Goal: Information Seeking & Learning: Find specific fact

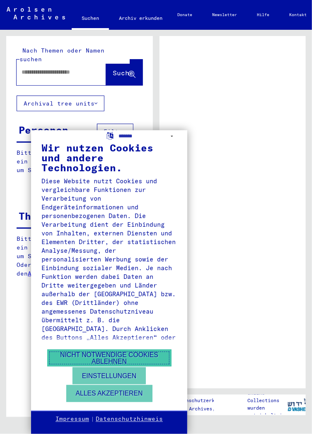
click at [126, 358] on button "Nicht notwendige Cookies ablehnen" at bounding box center [109, 358] width 124 height 17
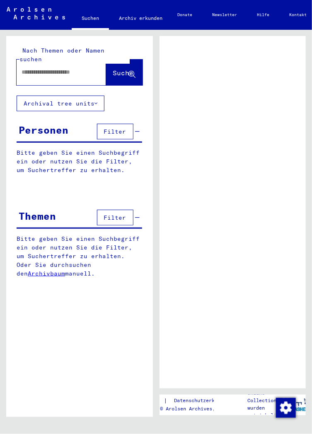
click at [113, 128] on span "Filter" at bounding box center [115, 131] width 22 height 7
click at [43, 68] on input "text" at bounding box center [54, 72] width 65 height 9
type input "**********"
click at [130, 71] on icon at bounding box center [131, 74] width 7 height 7
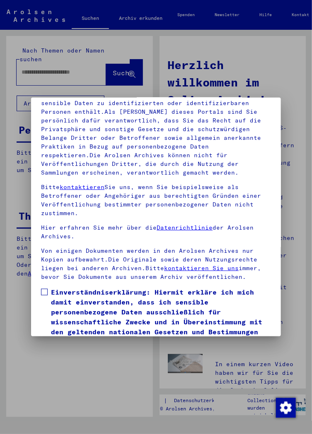
scroll to position [63, 0]
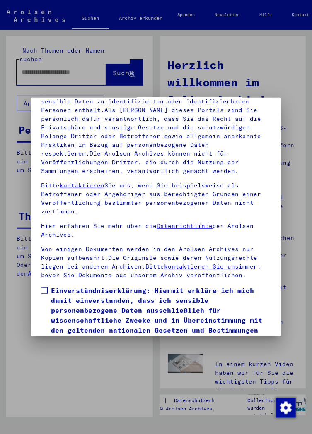
click at [41, 291] on span at bounding box center [44, 290] width 7 height 7
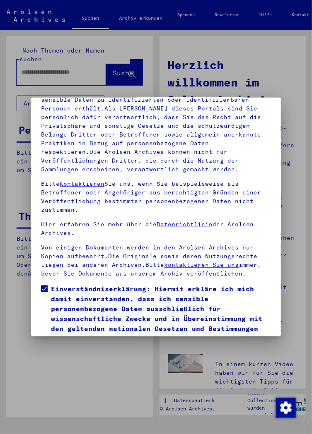
scroll to position [120, 0]
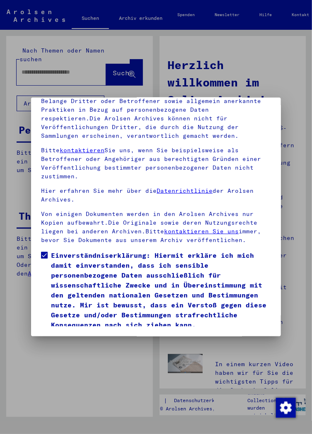
click at [79, 334] on button "Ich stimme zu" at bounding box center [72, 342] width 62 height 16
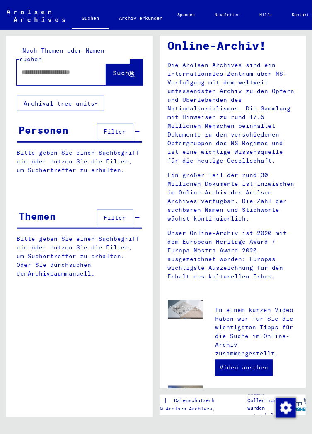
scroll to position [0, 0]
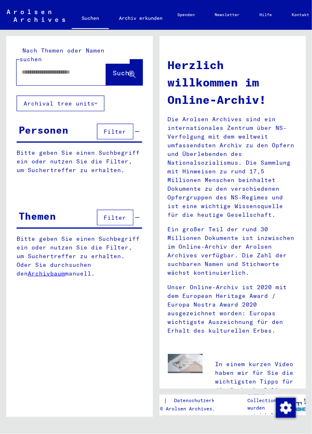
click at [126, 69] on span "Suche" at bounding box center [123, 73] width 21 height 8
click at [25, 68] on input "text" at bounding box center [52, 72] width 60 height 9
type input "**********"
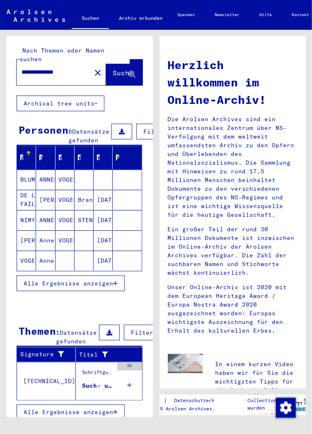
click at [28, 210] on mat-cell "NIMYLOWYCZ" at bounding box center [26, 220] width 19 height 20
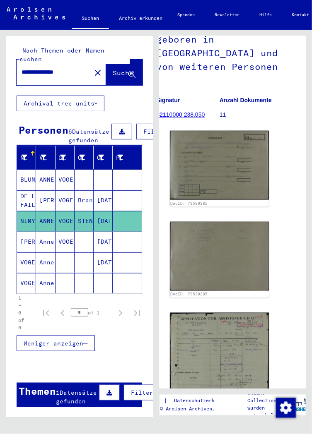
scroll to position [145, 13]
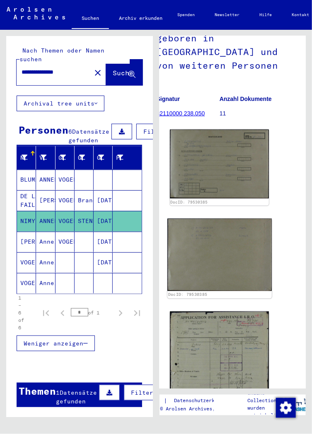
click at [234, 235] on img at bounding box center [219, 254] width 104 height 72
click at [241, 243] on img at bounding box center [219, 254] width 104 height 72
click at [232, 228] on img at bounding box center [219, 254] width 104 height 72
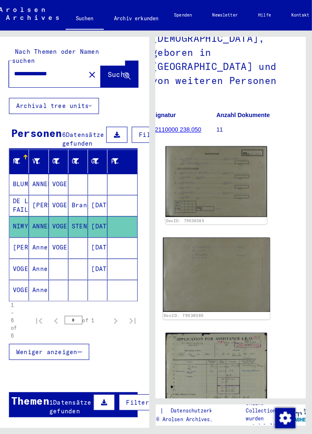
scroll to position [0, 0]
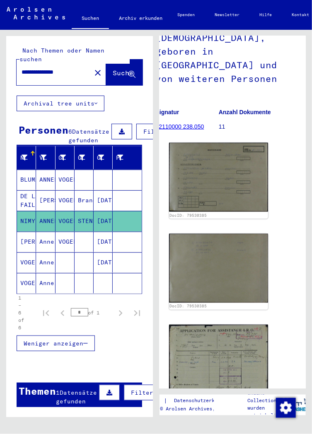
click at [46, 232] on mat-cell "Anneliese" at bounding box center [45, 242] width 19 height 20
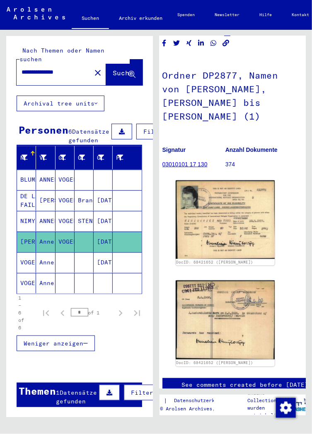
scroll to position [61, 7]
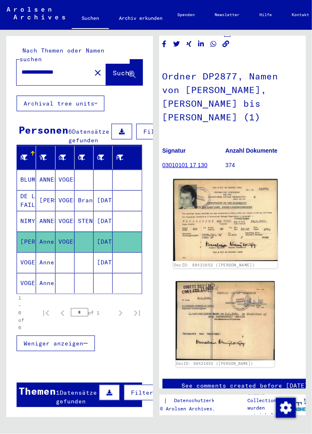
click at [246, 213] on img at bounding box center [225, 220] width 104 height 82
click at [240, 213] on img at bounding box center [225, 220] width 104 height 82
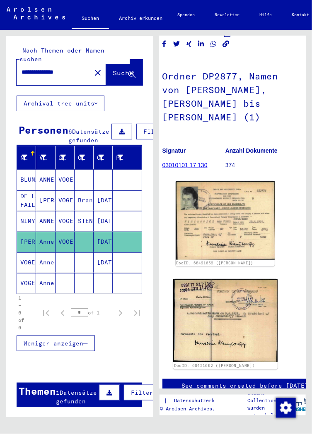
click at [230, 297] on img at bounding box center [225, 320] width 104 height 83
click at [228, 300] on img at bounding box center [225, 320] width 104 height 83
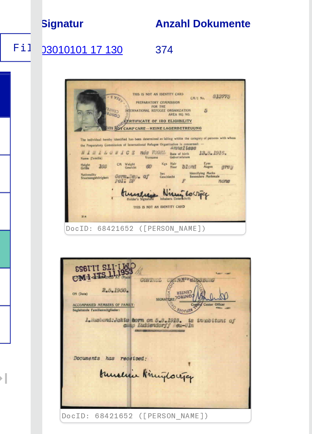
scroll to position [130, 16]
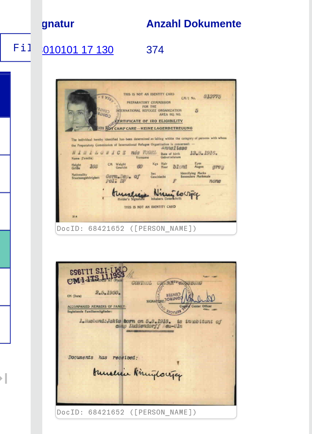
click at [268, 350] on link "See comments created before [DATE]" at bounding box center [236, 354] width 127 height 9
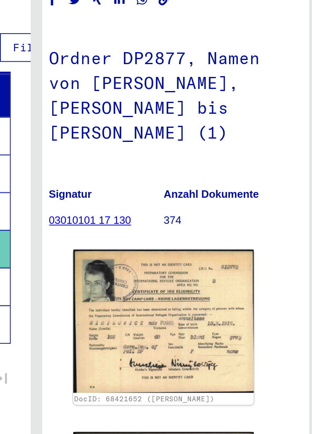
scroll to position [0, 0]
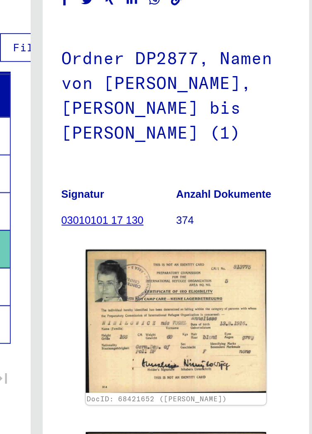
click at [210, 223] on link "03010101 17 130" at bounding box center [192, 226] width 45 height 7
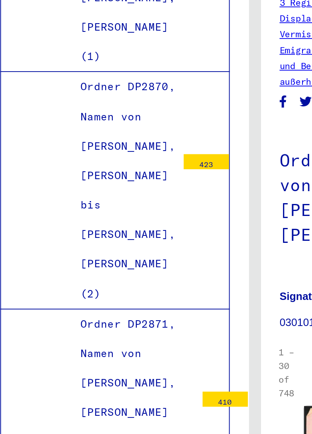
scroll to position [0, 29]
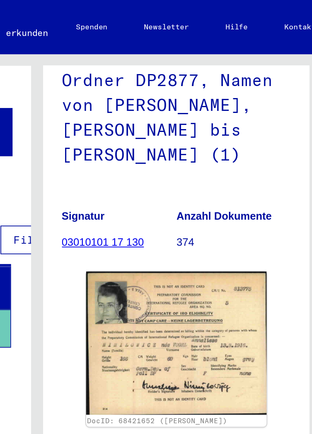
scroll to position [189, 0]
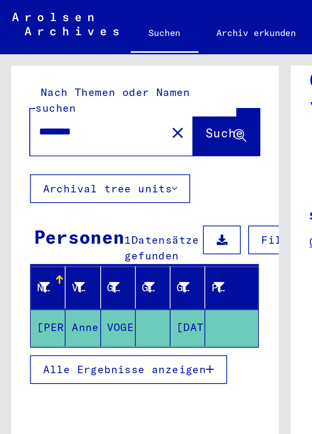
click at [100, 200] on span "Alle Ergebnisse anzeigen" at bounding box center [68, 202] width 89 height 7
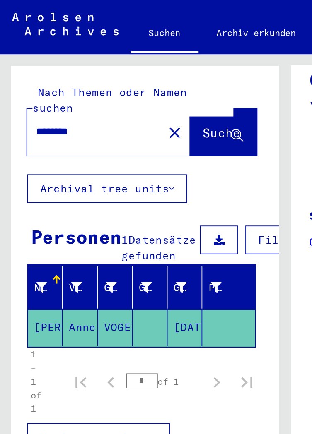
scroll to position [0, 1]
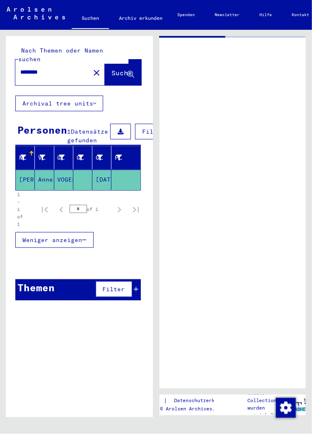
type input "**********"
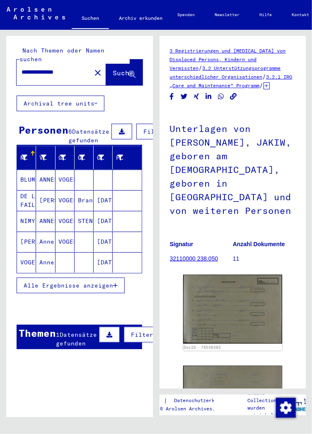
click at [43, 180] on mat-cell "ANNELIESE" at bounding box center [45, 180] width 19 height 20
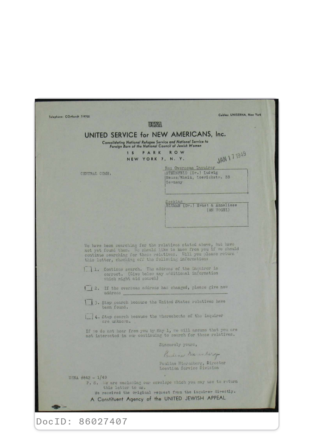
scroll to position [2, 0]
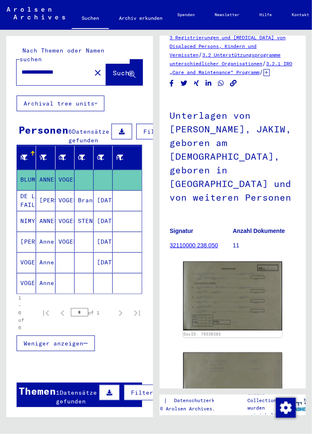
scroll to position [14, 0]
click at [79, 96] on button "Archival tree units" at bounding box center [61, 104] width 88 height 16
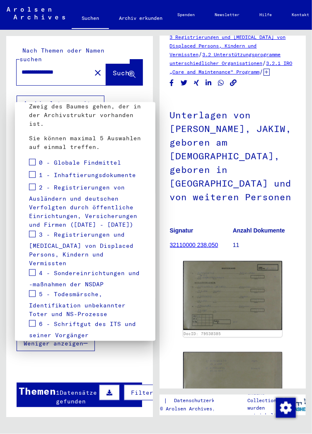
scroll to position [120, 0]
click at [32, 159] on span at bounding box center [32, 161] width 7 height 7
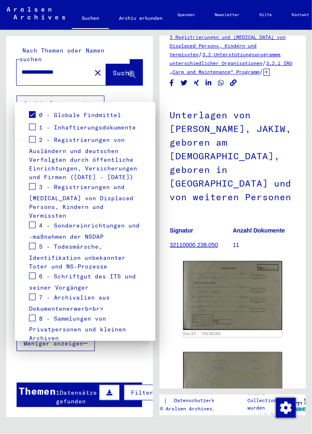
scroll to position [167, 0]
click at [31, 222] on span at bounding box center [32, 225] width 7 height 7
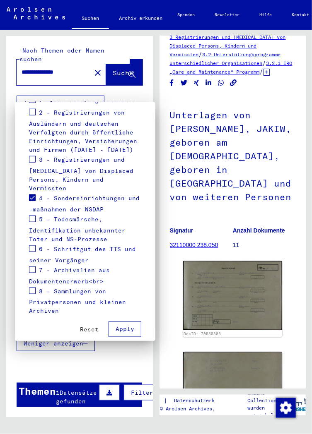
scroll to position [196, 0]
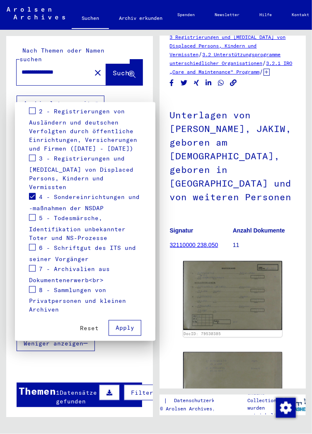
click at [35, 286] on span at bounding box center [32, 289] width 7 height 7
click at [130, 320] on button "Apply" at bounding box center [124, 328] width 33 height 16
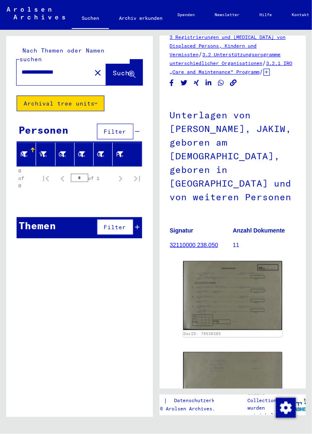
click at [114, 223] on span "Filter" at bounding box center [115, 226] width 22 height 7
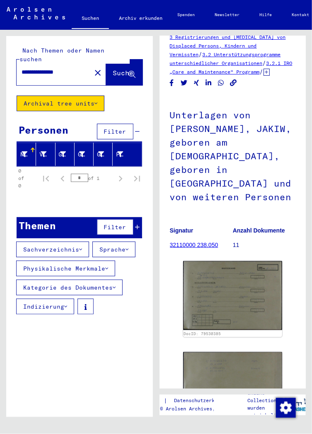
click at [138, 197] on div at bounding box center [79, 202] width 146 height 10
click at [143, 197] on div at bounding box center [79, 202] width 146 height 10
click at [113, 69] on span "Suche" at bounding box center [123, 73] width 21 height 8
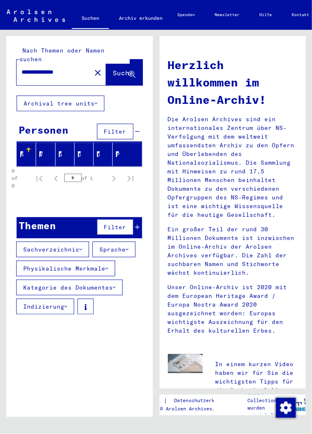
click at [27, 151] on div "Nachname" at bounding box center [27, 154] width 15 height 13
click at [124, 69] on span "Suche" at bounding box center [123, 73] width 21 height 8
click at [89, 64] on button "close" at bounding box center [97, 72] width 17 height 17
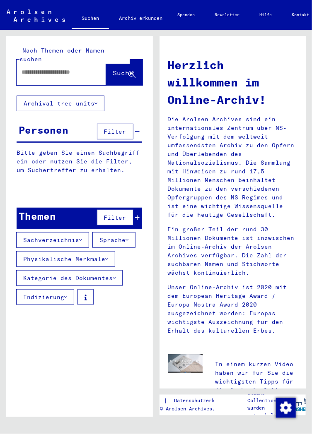
click at [115, 69] on span "Suche" at bounding box center [123, 73] width 21 height 8
click at [24, 68] on input "text" at bounding box center [52, 72] width 60 height 9
type input "**********"
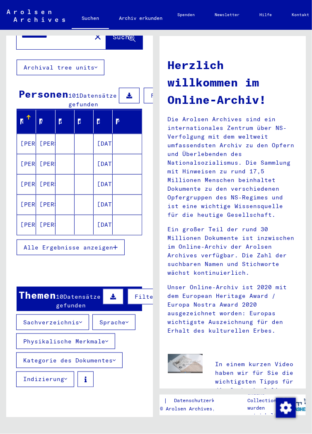
scroll to position [35, 0]
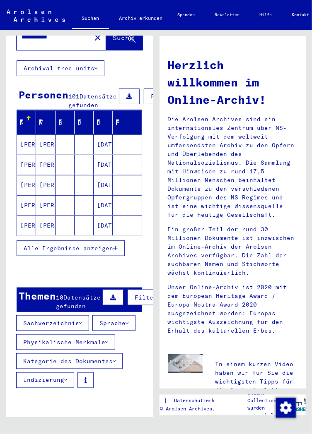
click at [27, 143] on mat-cell "[PERSON_NAME]" at bounding box center [26, 144] width 19 height 20
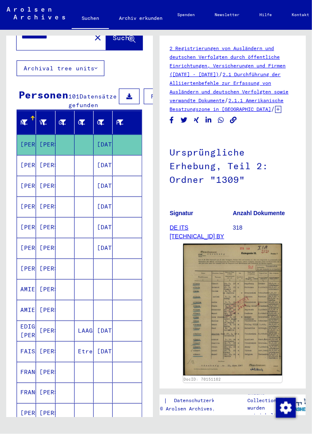
click at [27, 140] on mat-cell "[PERSON_NAME]" at bounding box center [26, 144] width 19 height 20
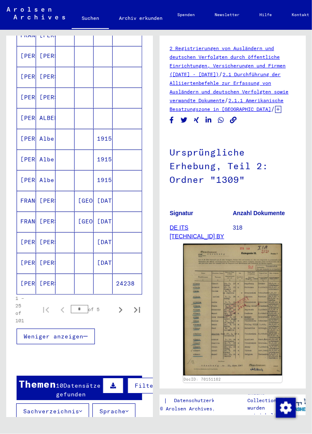
scroll to position [393, 0]
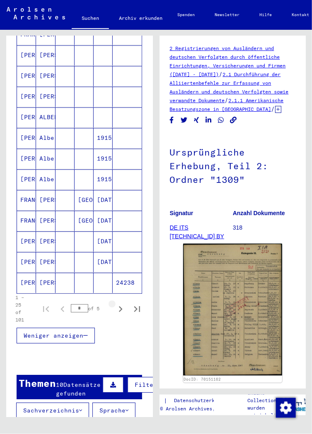
click at [121, 307] on icon "Next page" at bounding box center [121, 310] width 4 height 6
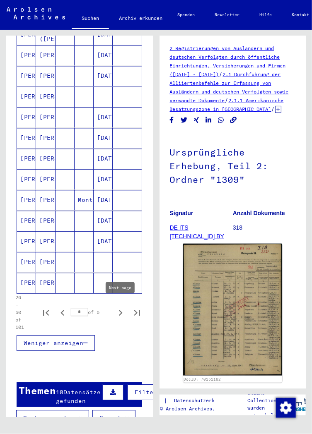
click at [26, 243] on mat-cell "[PERSON_NAME]" at bounding box center [26, 242] width 19 height 20
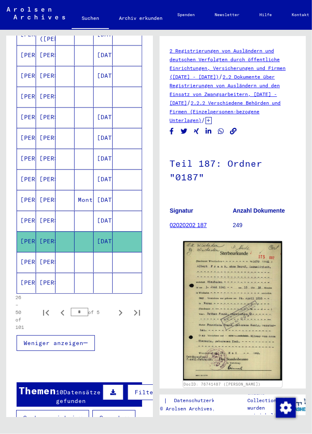
click at [26, 263] on mat-cell "[PERSON_NAME]" at bounding box center [26, 262] width 19 height 20
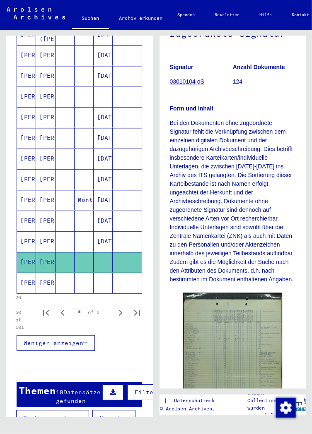
scroll to position [118, 0]
click at [26, 281] on mat-cell "[PERSON_NAME]" at bounding box center [26, 283] width 19 height 20
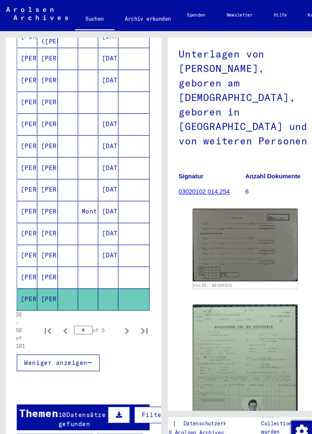
scroll to position [78, 0]
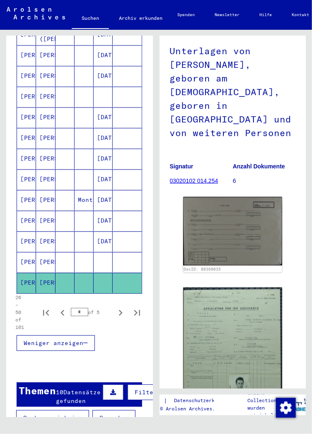
click at [117, 310] on icon "Next page" at bounding box center [121, 313] width 12 height 12
type input "*"
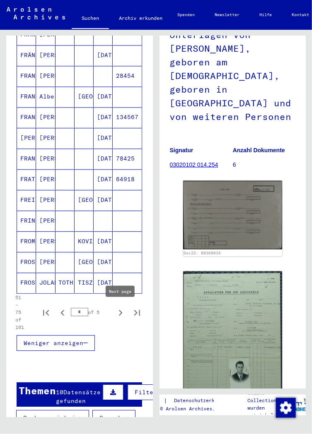
scroll to position [96, 0]
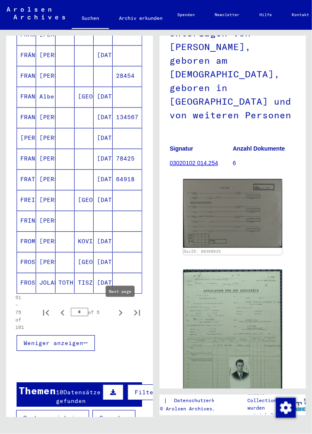
click at [20, 77] on mat-cell "FRANKEN" at bounding box center [26, 76] width 19 height 20
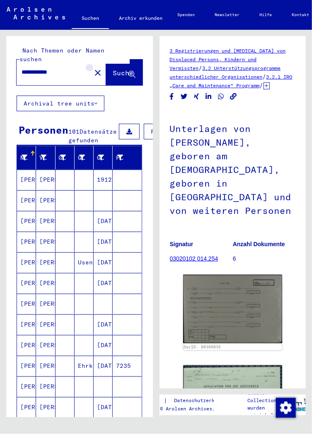
click at [93, 68] on mat-icon "close" at bounding box center [98, 73] width 10 height 10
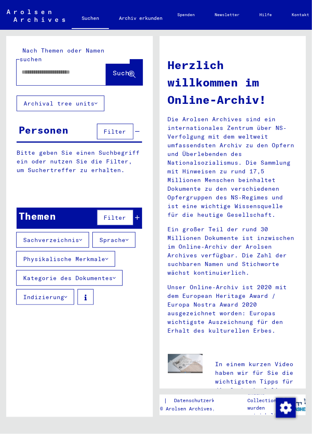
click at [23, 68] on input "text" at bounding box center [52, 72] width 60 height 9
type input "**********"
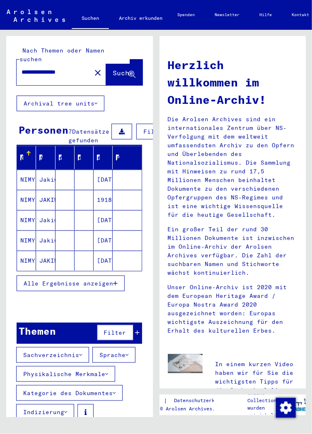
click at [27, 177] on mat-cell "NIMYLOWYCZ" at bounding box center [26, 180] width 19 height 20
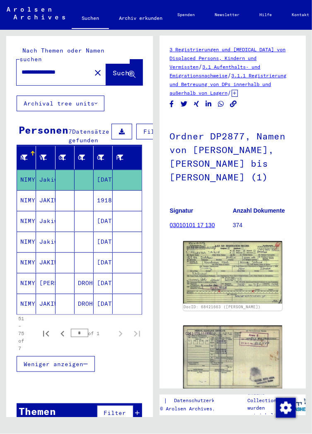
click at [95, 197] on mat-cell "1918" at bounding box center [103, 200] width 19 height 20
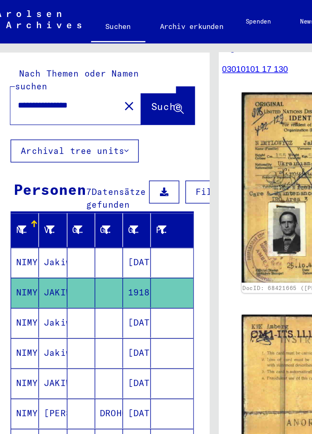
scroll to position [179, 8]
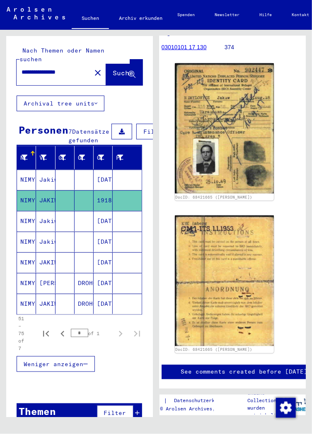
click at [55, 222] on mat-cell "Jakiw" at bounding box center [45, 221] width 19 height 20
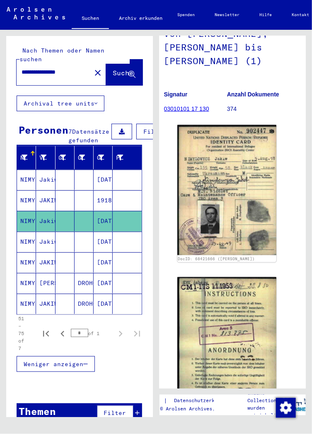
scroll to position [118, 6]
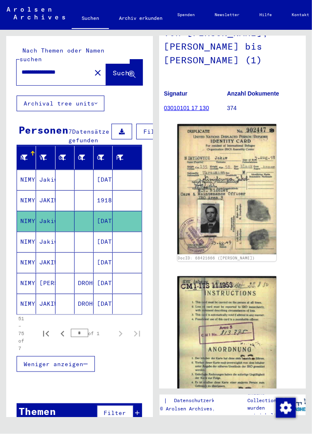
click at [70, 244] on mat-cell at bounding box center [64, 242] width 19 height 20
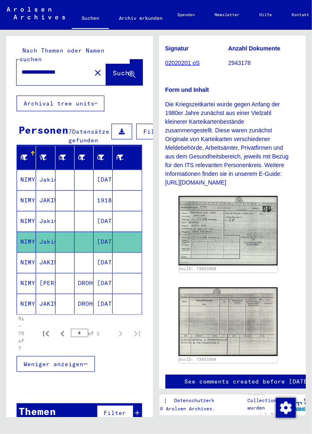
click at [100, 258] on mat-cell "[DATE]" at bounding box center [103, 262] width 19 height 20
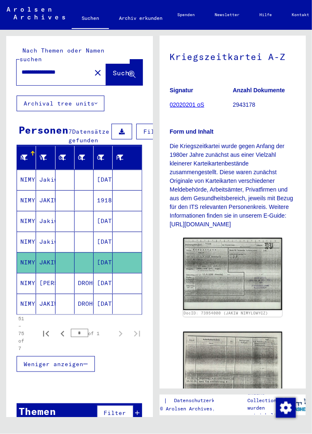
scroll to position [107, 0]
click at [102, 276] on mat-cell "[DATE]" at bounding box center [103, 283] width 19 height 20
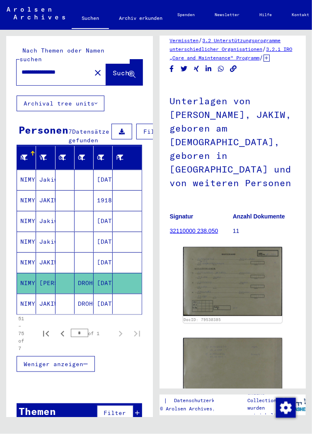
scroll to position [28, 0]
click at [99, 299] on mat-cell "[DATE]" at bounding box center [103, 304] width 19 height 20
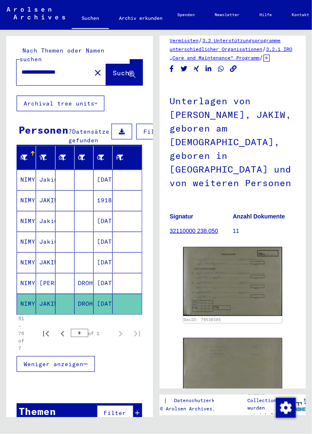
click at [110, 297] on mat-cell "[DATE]" at bounding box center [103, 304] width 19 height 20
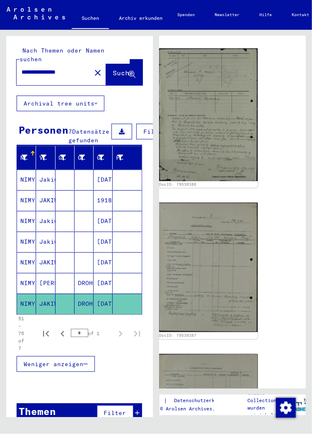
scroll to position [873, 29]
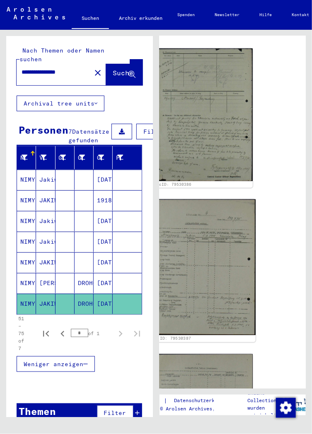
click at [205, 254] on img at bounding box center [203, 267] width 104 height 136
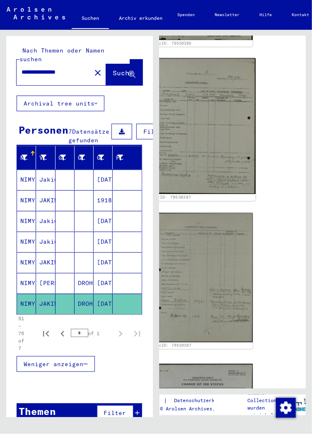
scroll to position [1010, 29]
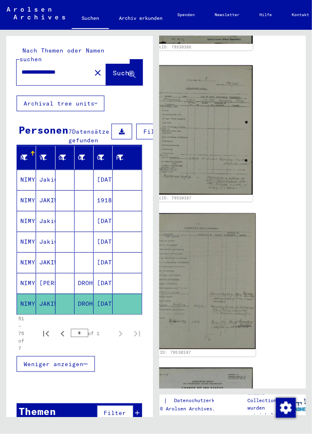
click at [207, 261] on img at bounding box center [203, 281] width 104 height 136
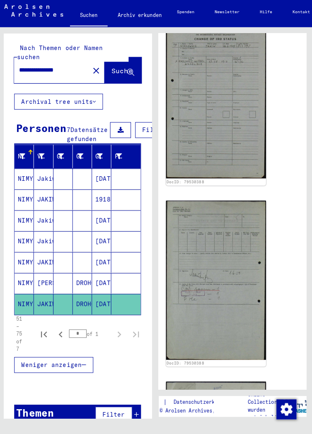
scroll to position [1355, 17]
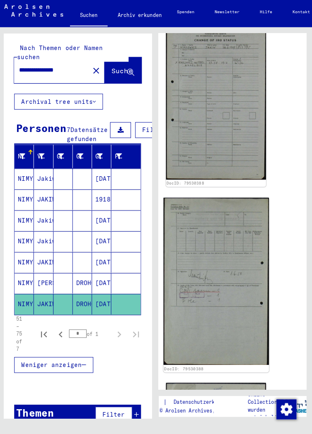
click at [213, 255] on img at bounding box center [216, 282] width 104 height 166
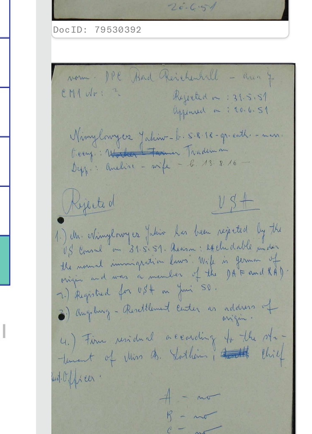
scroll to position [2300, 24]
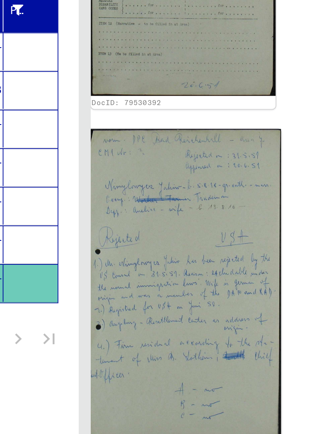
click at [240, 363] on img at bounding box center [209, 305] width 104 height 169
click at [240, 365] on img at bounding box center [209, 305] width 104 height 169
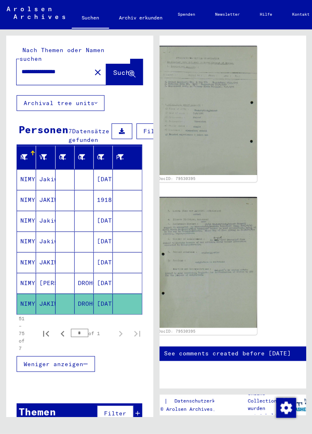
scroll to position [0, 0]
